Goal: Transaction & Acquisition: Download file/media

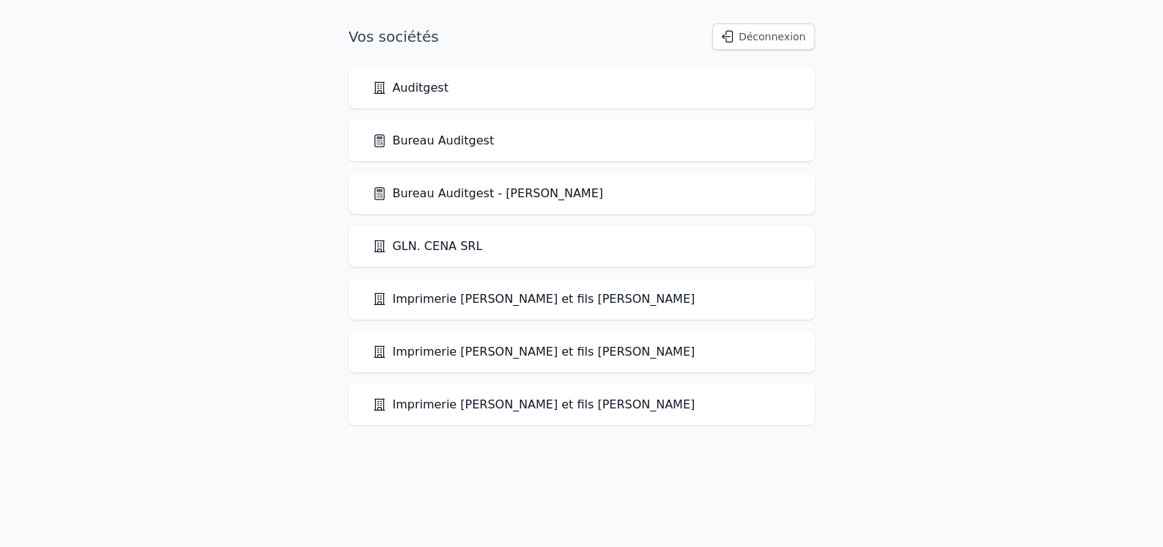
click at [474, 144] on link "Bureau Auditgest" at bounding box center [433, 141] width 122 height 18
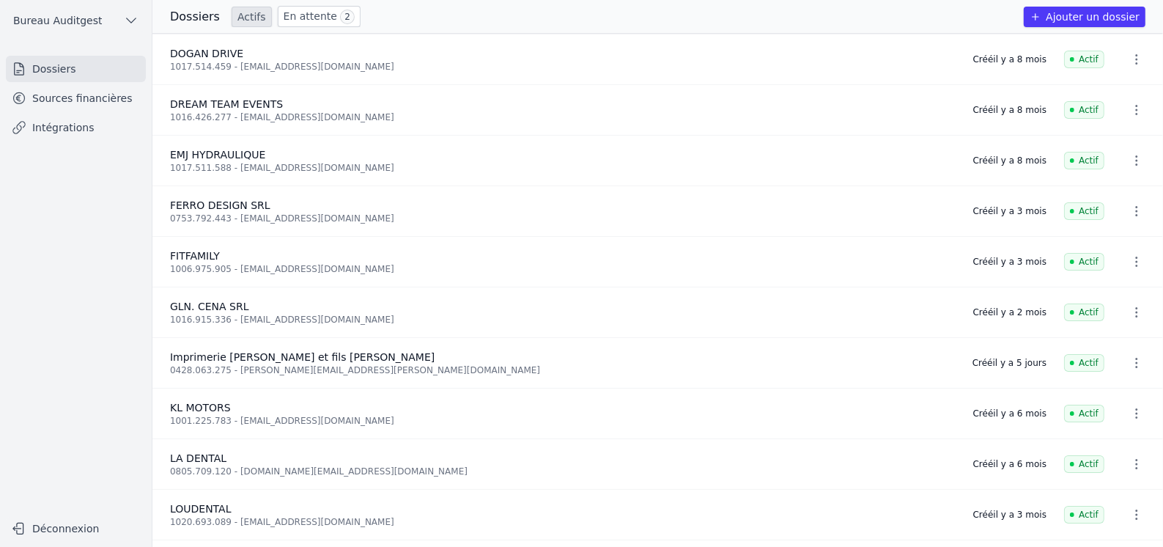
click at [58, 127] on link "Intégrations" at bounding box center [76, 127] width 140 height 26
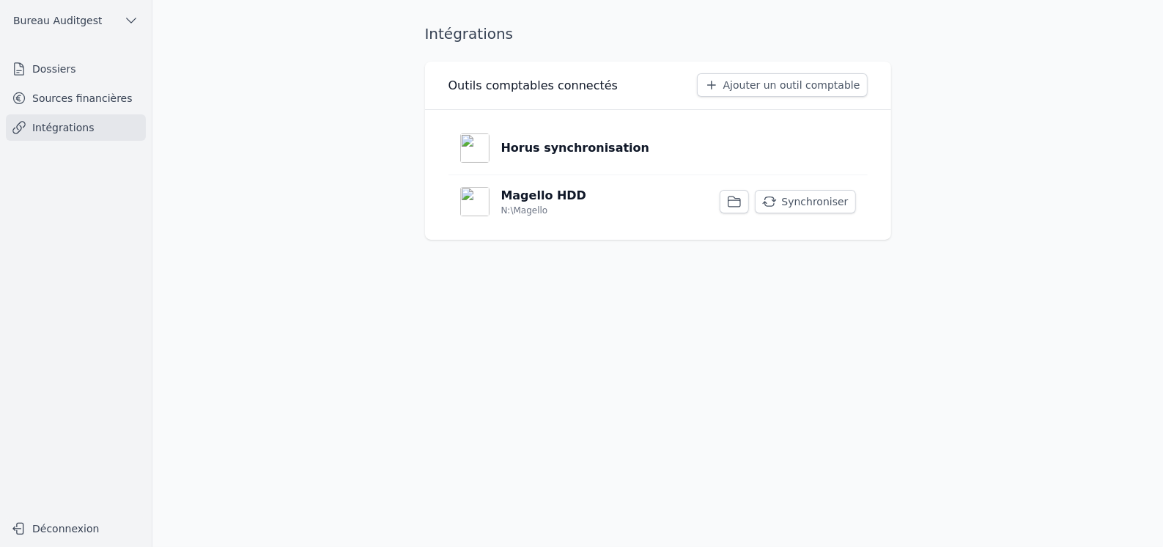
click at [560, 155] on p "Horus synchronisation" at bounding box center [575, 148] width 149 height 18
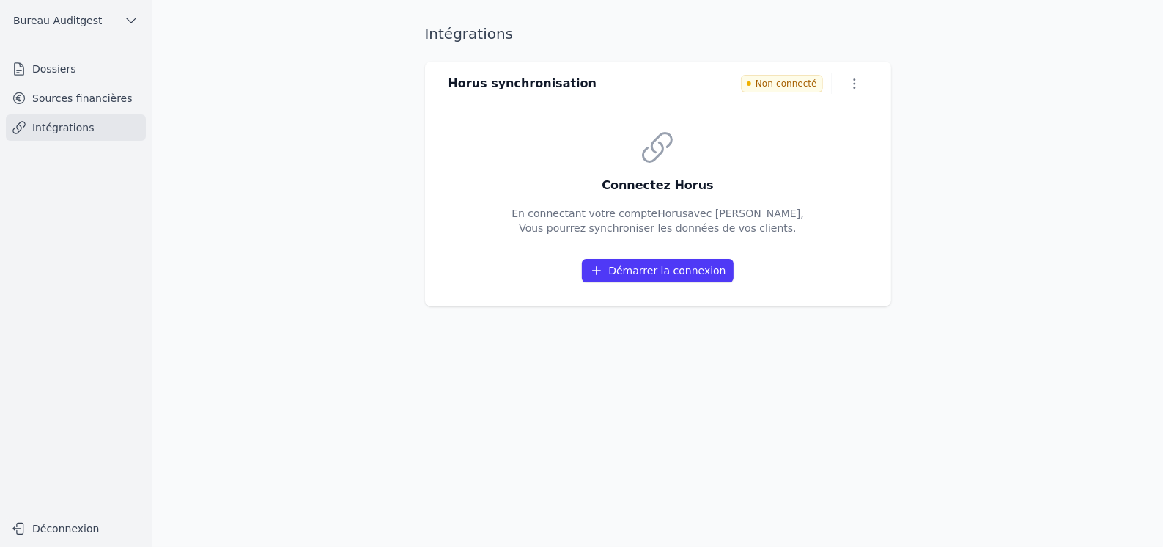
click at [665, 271] on button "Démarrer la connexion" at bounding box center [657, 270] width 151 height 23
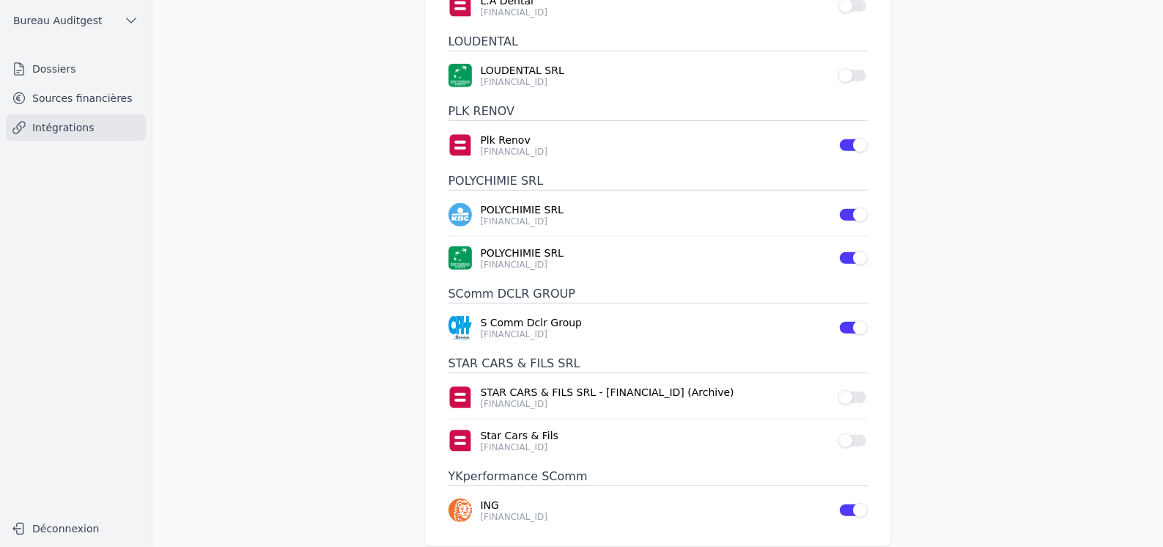
scroll to position [891, 0]
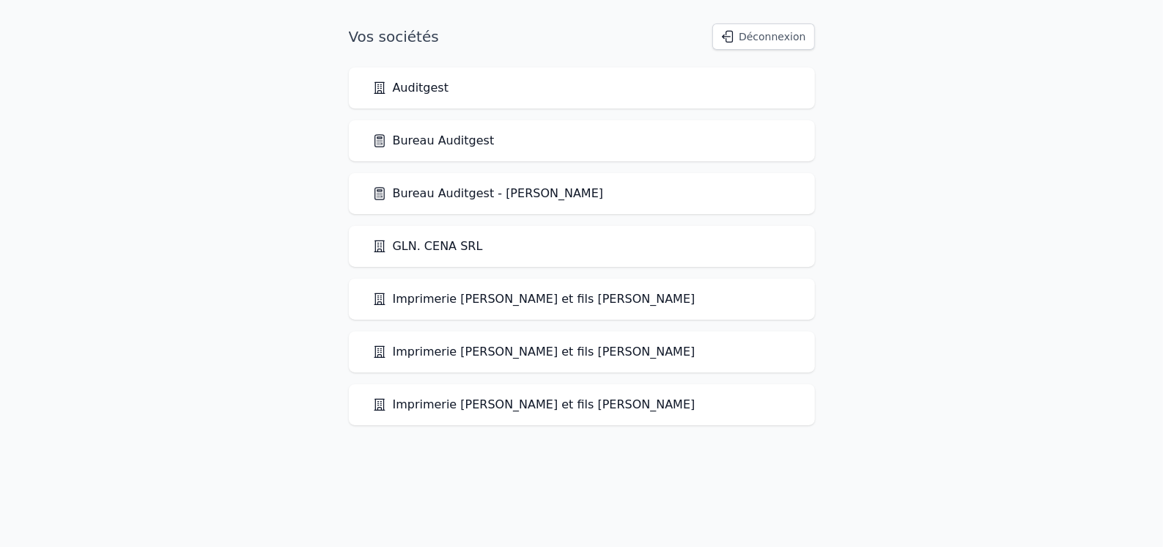
click at [437, 145] on link "Bureau Auditgest" at bounding box center [433, 141] width 122 height 18
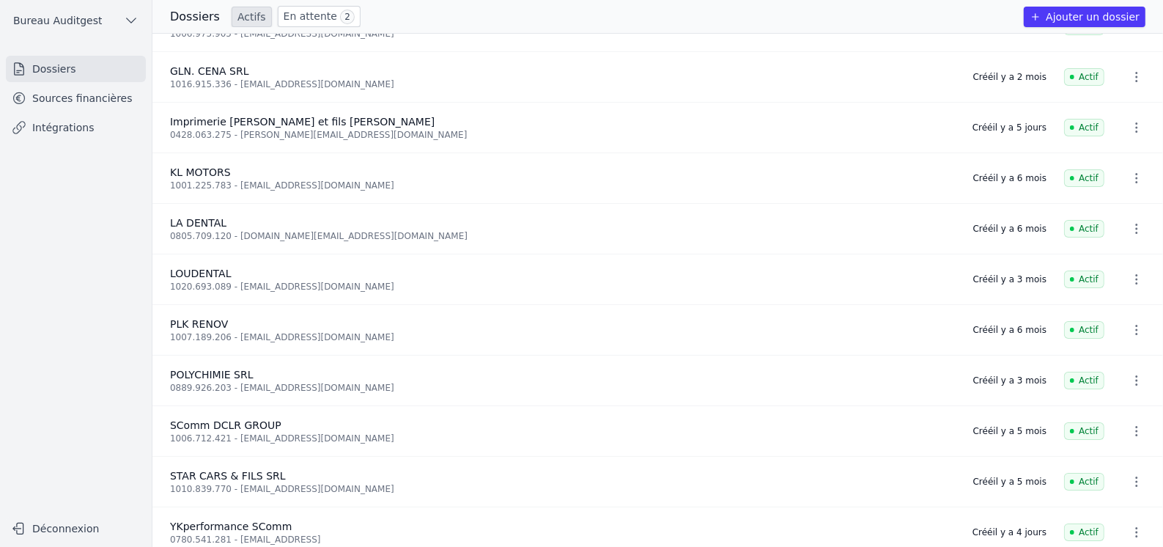
scroll to position [245, 0]
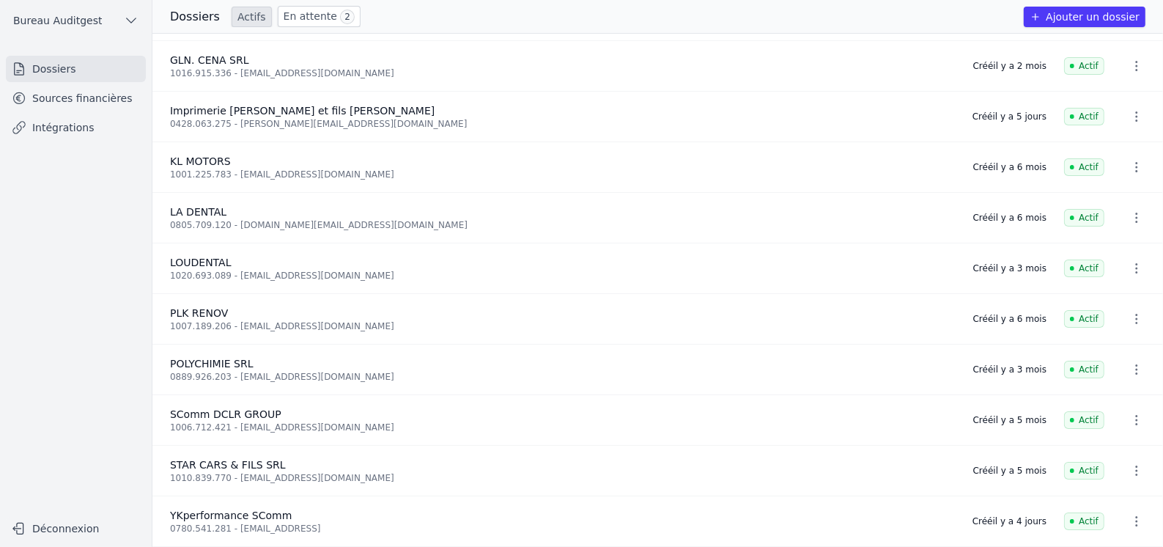
click at [235, 523] on div "0780.541.281 - quentin@magello.ai" at bounding box center [562, 529] width 785 height 12
click at [61, 129] on link "Intégrations" at bounding box center [76, 127] width 140 height 26
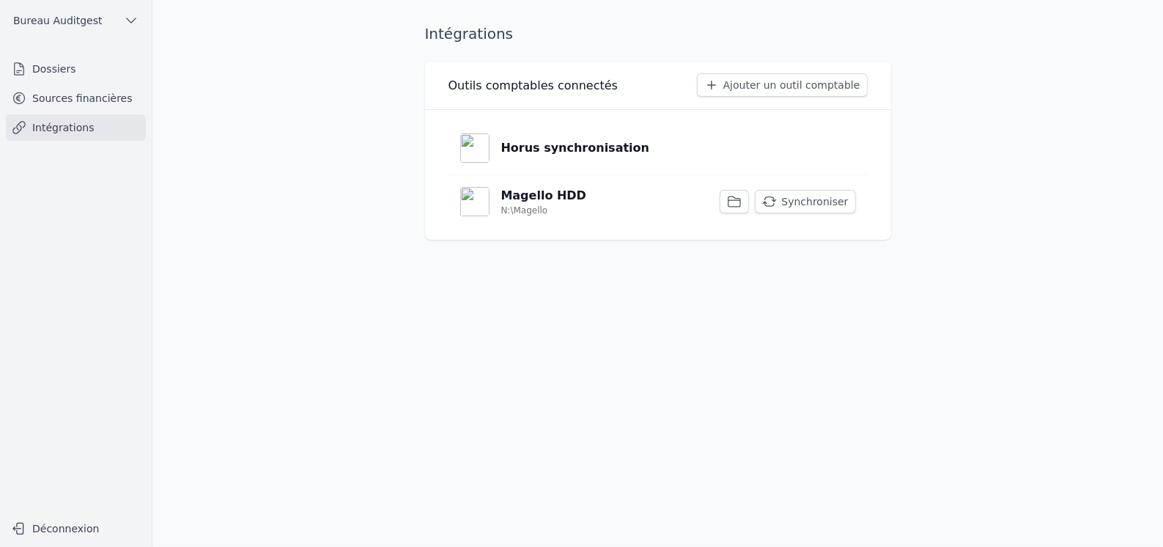
click at [74, 98] on link "Sources financières" at bounding box center [76, 98] width 140 height 26
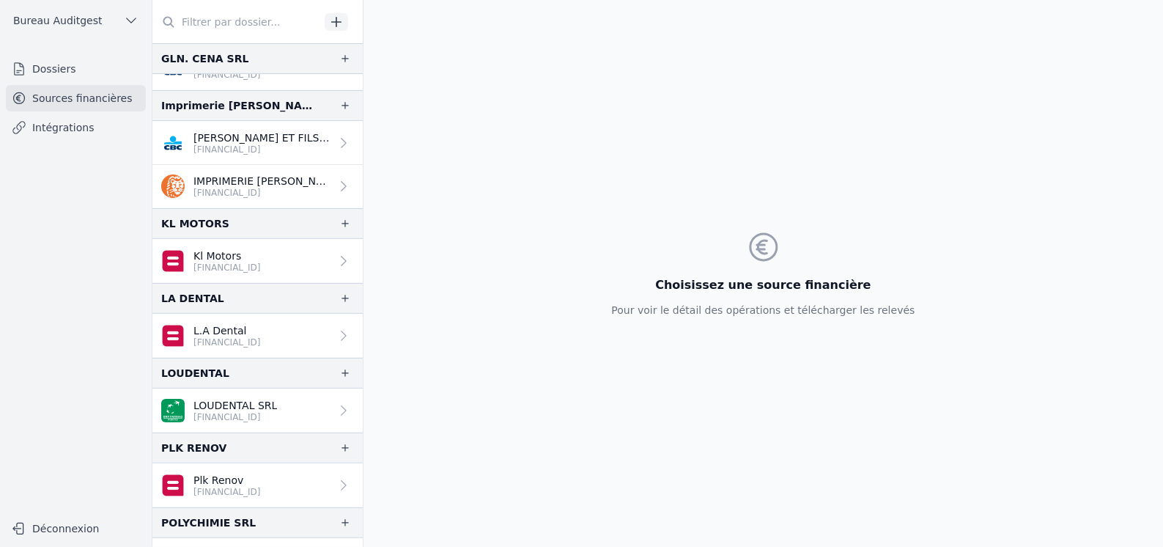
scroll to position [770, 0]
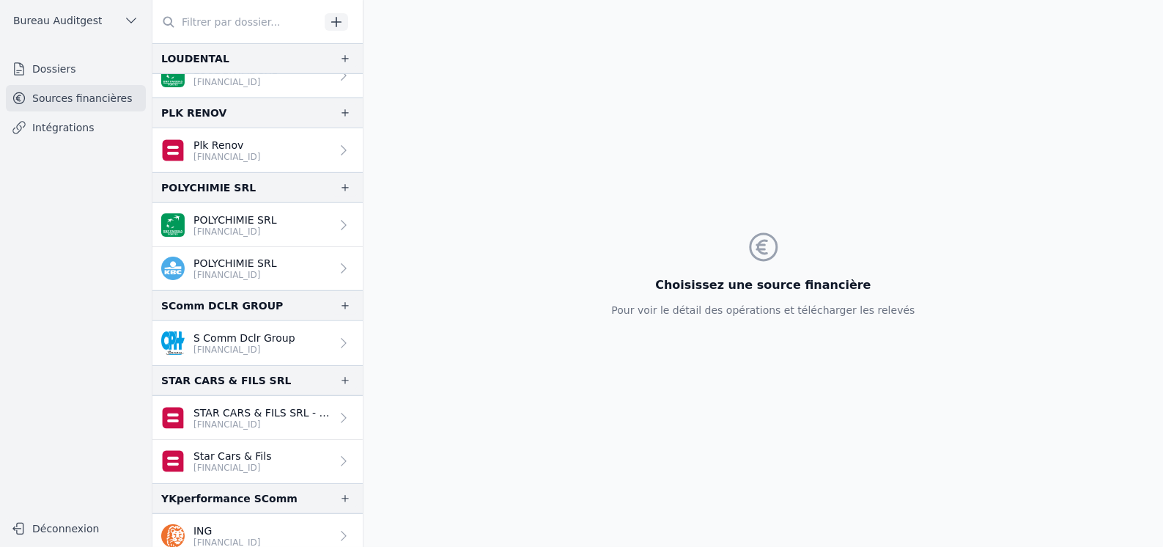
click at [208, 543] on link "ING BE30 3632 2293 2211" at bounding box center [257, 536] width 210 height 44
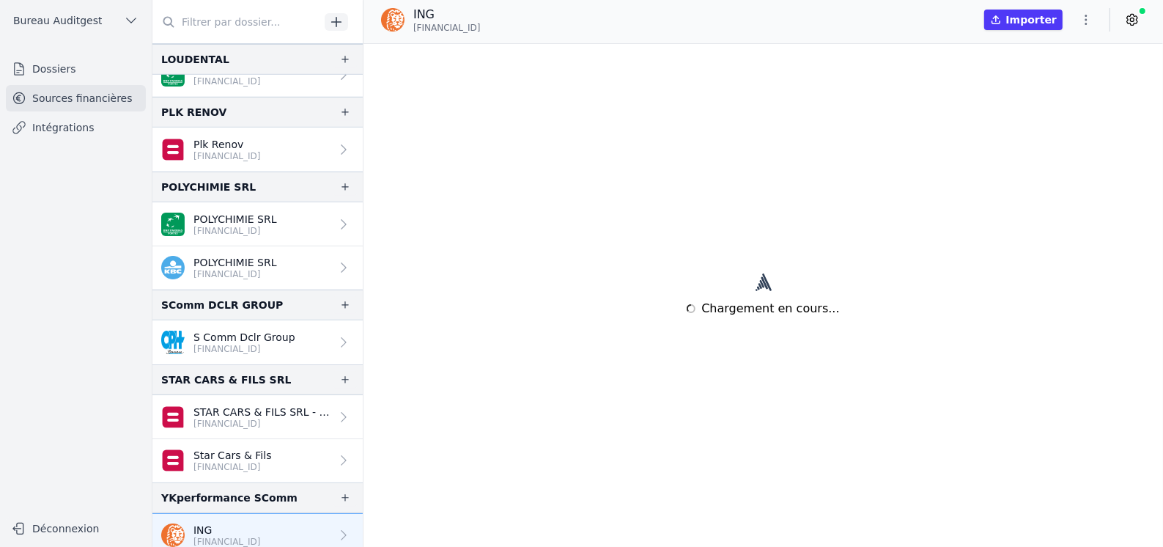
click at [220, 536] on p "BE30 3632 2293 2211" at bounding box center [226, 542] width 67 height 12
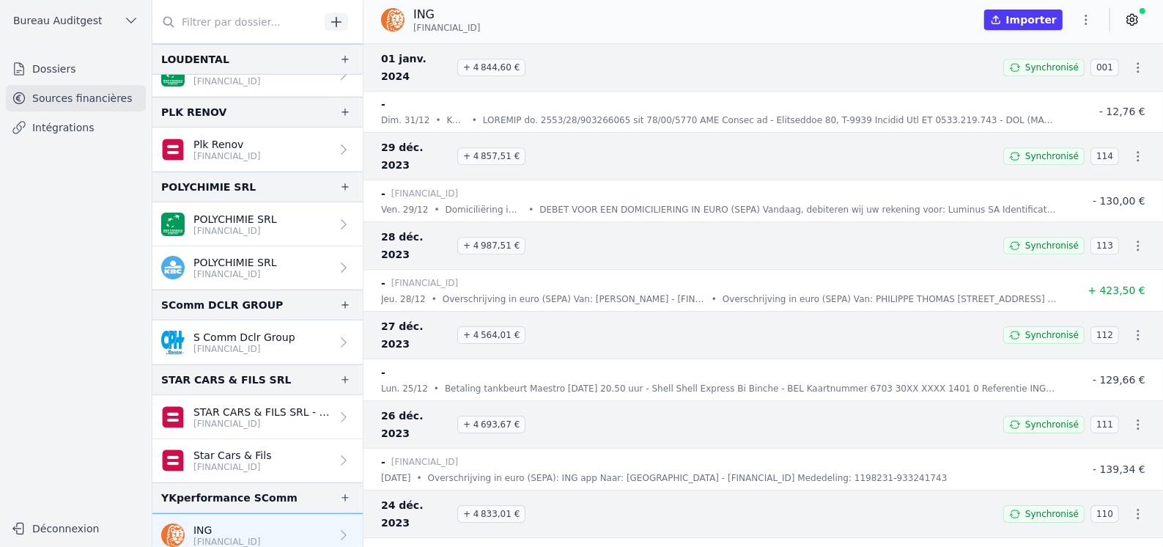
scroll to position [67207, 0]
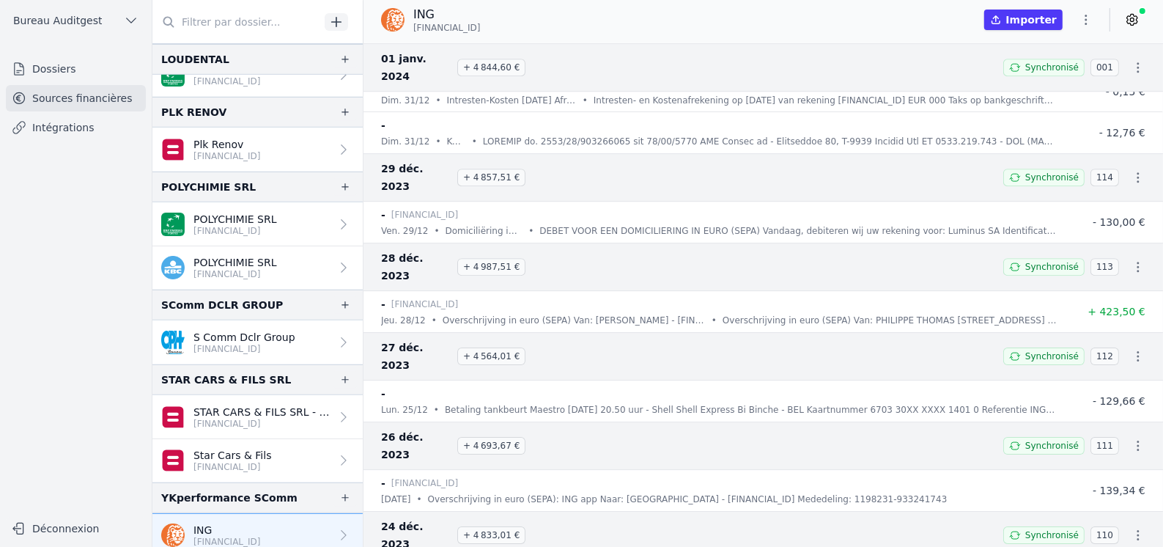
click at [1132, 438] on icon "button" at bounding box center [1138, 445] width 15 height 15
click at [1093, 366] on link "Télécharger les CODA" at bounding box center [1089, 371] width 134 height 26
click at [1137, 349] on icon "button" at bounding box center [1138, 356] width 15 height 15
click at [1132, 271] on div at bounding box center [581, 273] width 1163 height 547
click at [1131, 349] on icon "button" at bounding box center [1138, 356] width 15 height 15
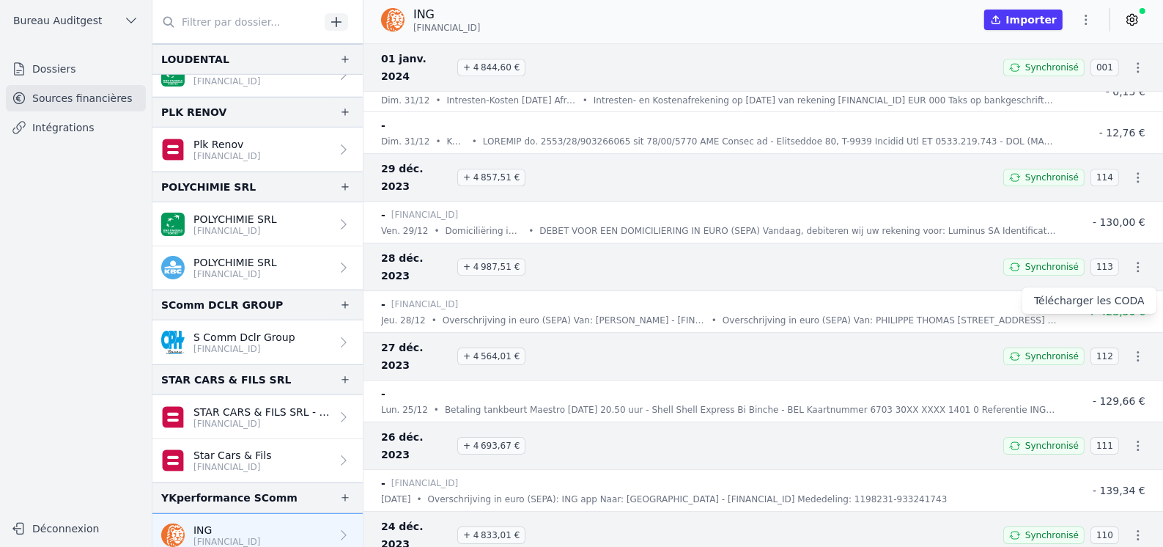
click at [1103, 300] on link "Télécharger les CODA" at bounding box center [1089, 300] width 134 height 26
click at [1131, 259] on icon "button" at bounding box center [1138, 266] width 15 height 15
click at [1077, 229] on link "Télécharger les CODA" at bounding box center [1089, 228] width 134 height 26
click at [1131, 170] on icon "button" at bounding box center [1138, 177] width 15 height 15
click at [1091, 150] on link "Télécharger les CODA" at bounding box center [1089, 157] width 134 height 26
